Goal: Task Accomplishment & Management: Manage account settings

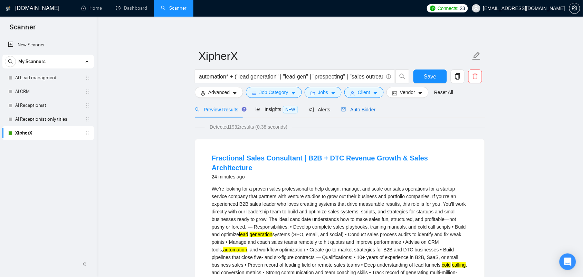
click at [360, 108] on span "Auto Bidder" at bounding box center [358, 110] width 34 height 6
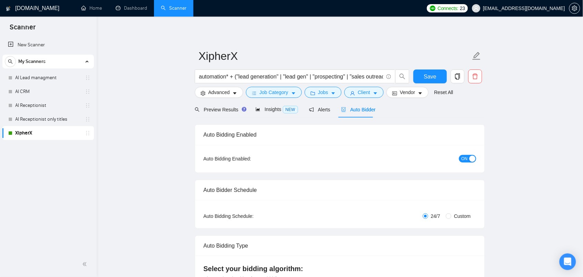
checkbox input "true"
click at [468, 157] on button "ON" at bounding box center [467, 159] width 17 height 8
click at [428, 78] on span "Save" at bounding box center [430, 76] width 12 height 9
checkbox input "true"
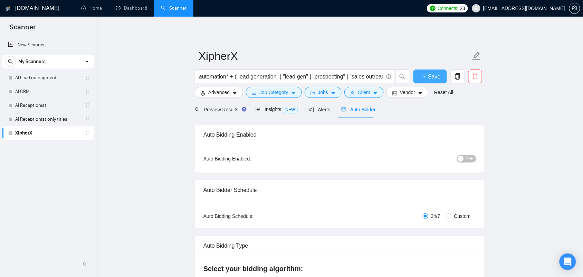
checkbox input "true"
click at [124, 9] on link "Dashboard" at bounding box center [131, 8] width 31 height 6
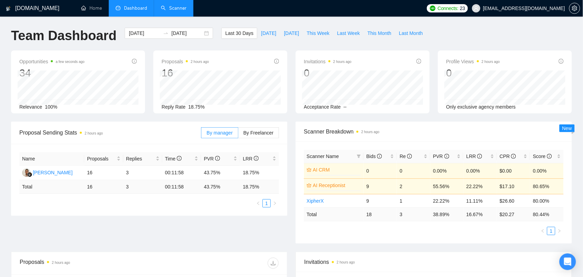
click at [171, 11] on link "Scanner" at bounding box center [174, 8] width 26 height 6
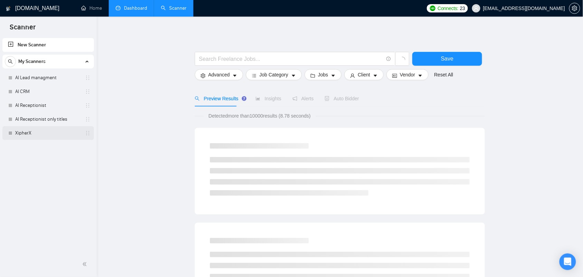
click at [23, 134] on link "XipherX" at bounding box center [48, 133] width 66 height 14
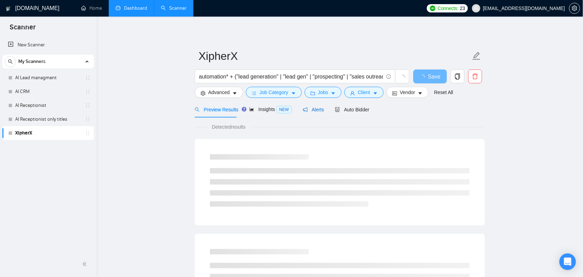
click at [314, 110] on span "Alerts" at bounding box center [313, 110] width 21 height 6
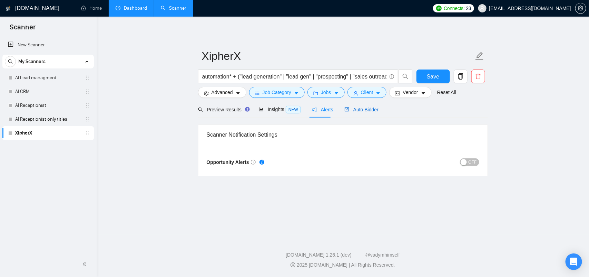
click at [361, 112] on span "Auto Bidder" at bounding box center [362, 110] width 34 height 6
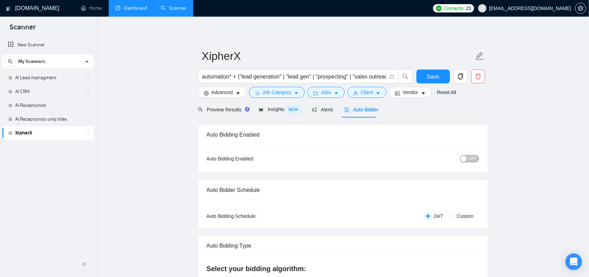
checkbox input "true"
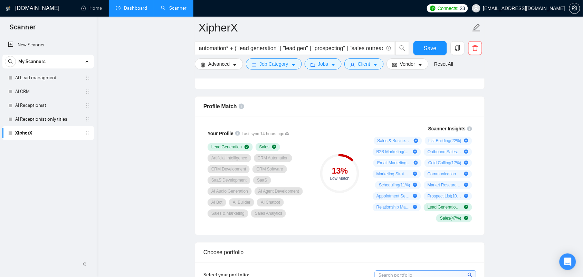
scroll to position [432, 0]
